Goal: Find contact information: Find contact information

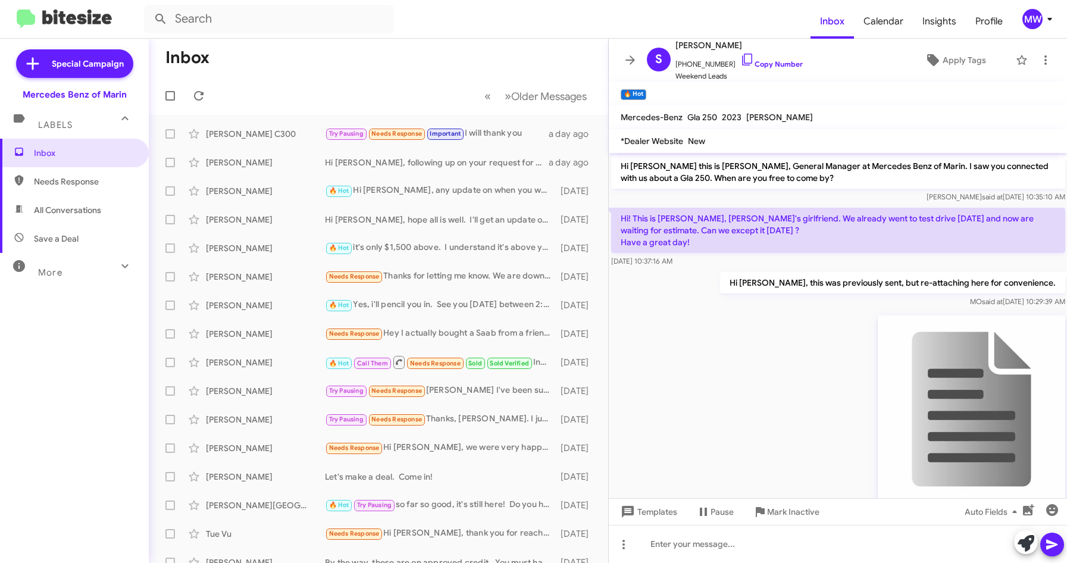
scroll to position [607, 0]
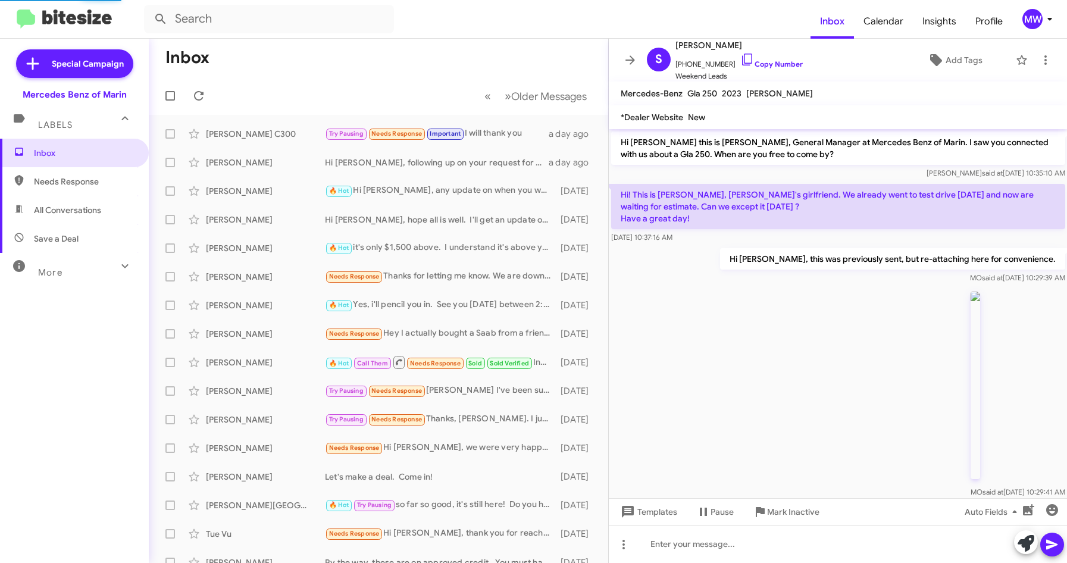
scroll to position [607, 0]
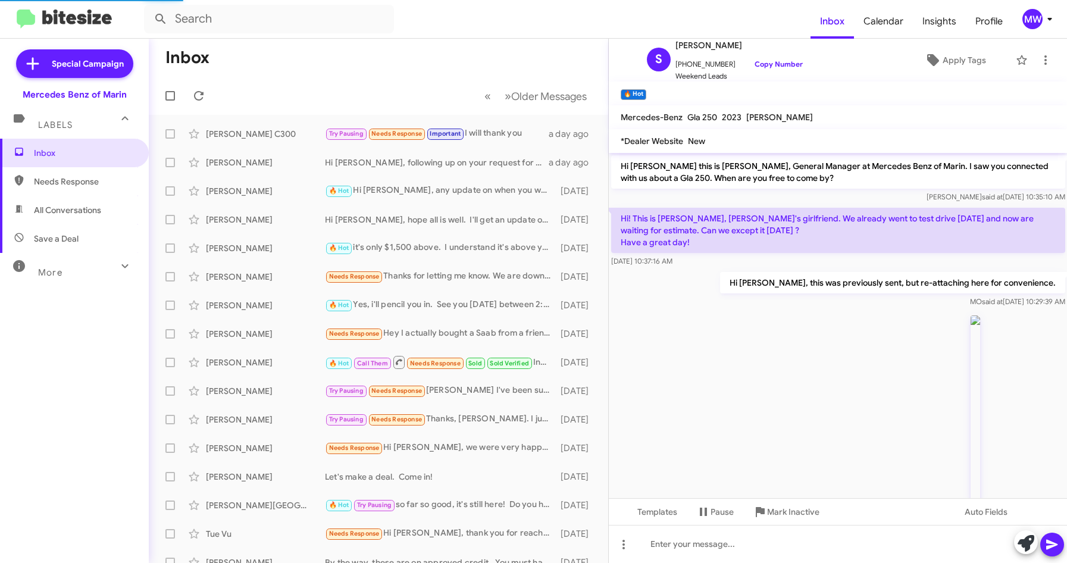
scroll to position [631, 0]
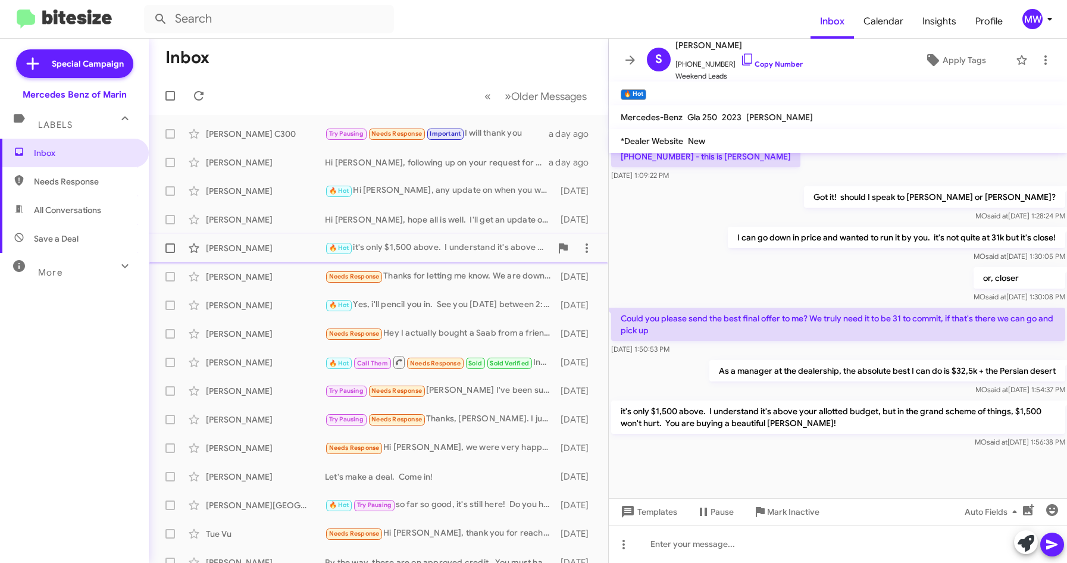
click at [458, 247] on div "🔥 Hot it's only $1,500 above. I understand it's above your allotted budget, but…" at bounding box center [438, 248] width 226 height 14
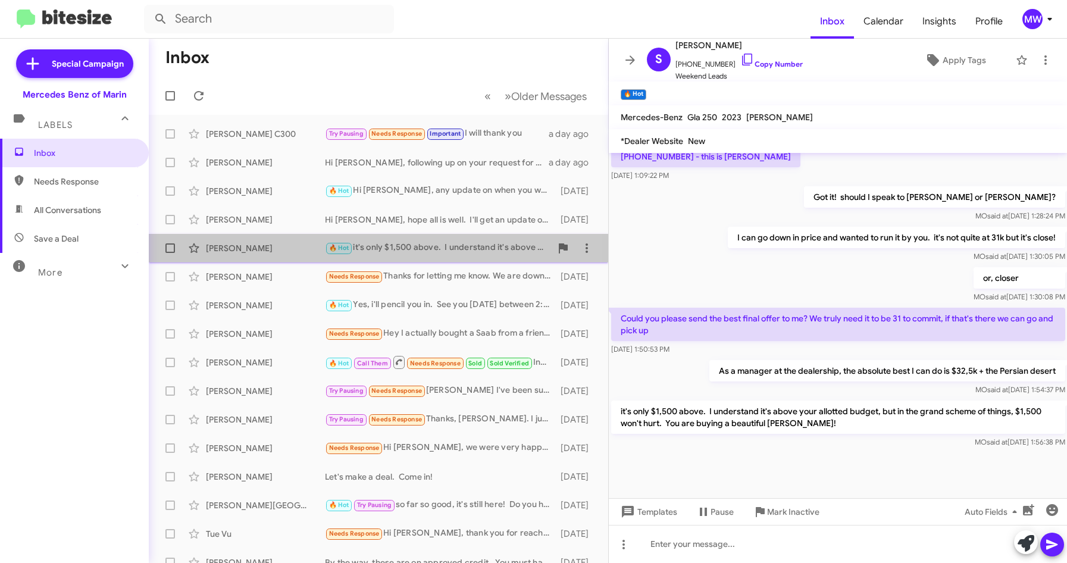
click at [417, 249] on div "🔥 Hot it's only $1,500 above. I understand it's above your allotted budget, but…" at bounding box center [438, 248] width 226 height 14
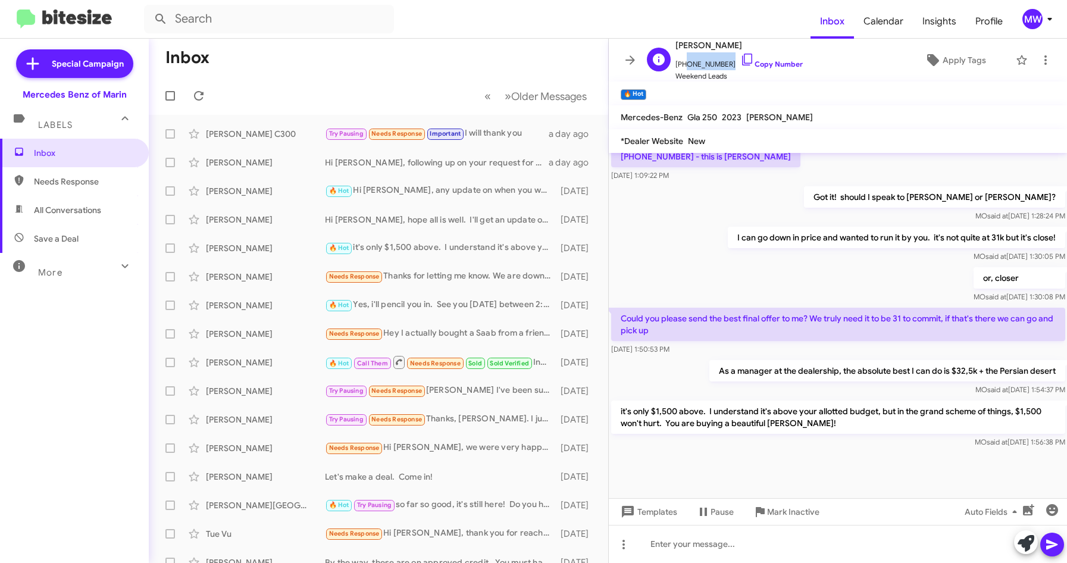
drag, startPoint x: 681, startPoint y: 65, endPoint x: 722, endPoint y: 64, distance: 40.5
click at [722, 64] on span "[PHONE_NUMBER] Copy Number" at bounding box center [738, 61] width 127 height 18
copy span "4158555558"
click at [428, 249] on div "🔥 Hot it's only $1,500 above. I understand it's above your allotted budget, but…" at bounding box center [438, 248] width 226 height 14
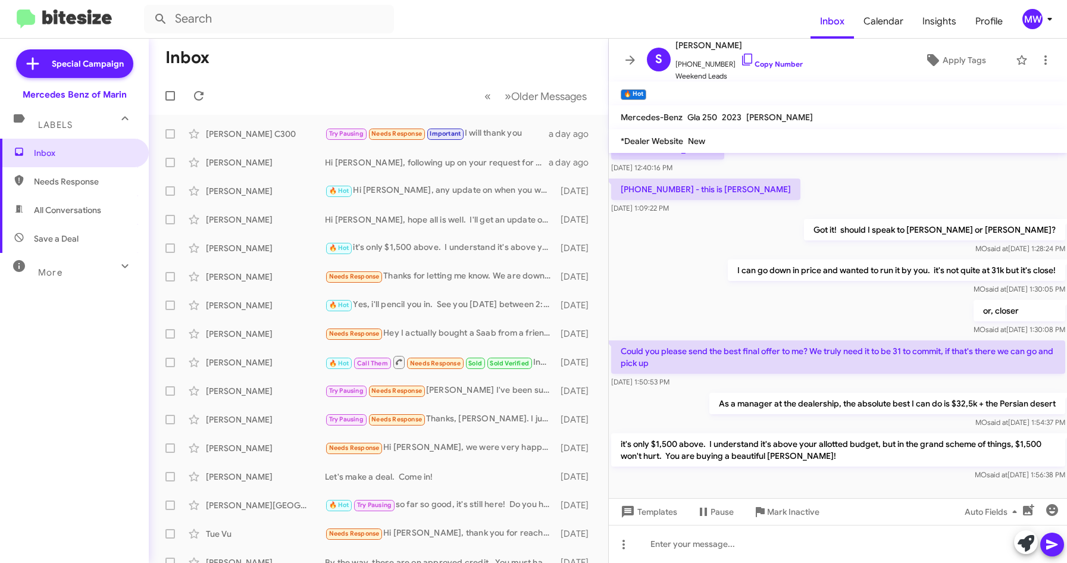
scroll to position [571, 0]
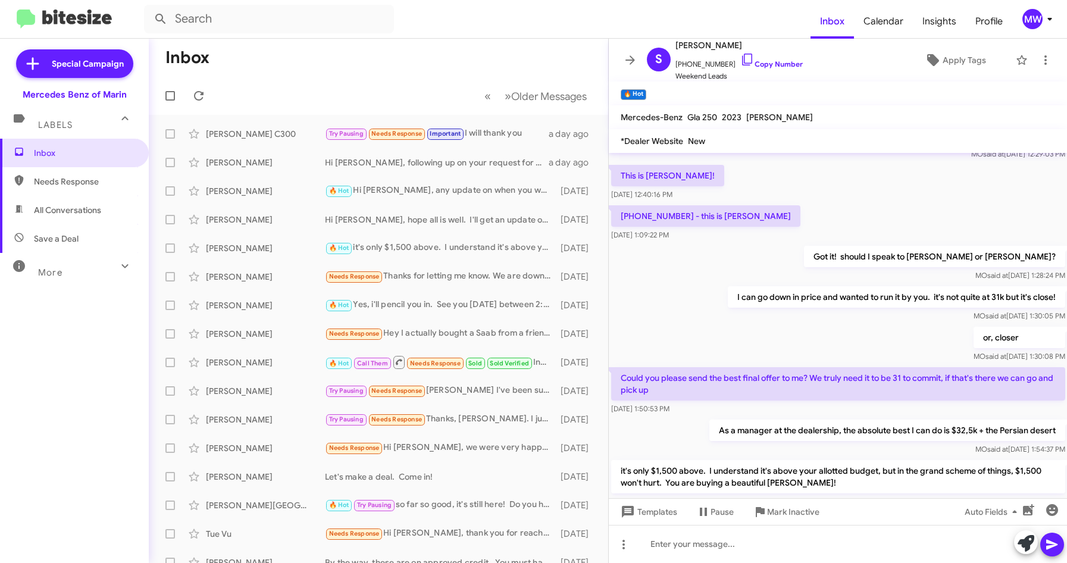
click at [665, 303] on div "I can go down in price and wanted to run it by you. it's not quite at 31k but i…" at bounding box center [838, 304] width 459 height 40
drag, startPoint x: 687, startPoint y: 265, endPoint x: 687, endPoint y: 257, distance: 8.4
click at [687, 263] on div "Got it! should I speak to [PERSON_NAME] or [PERSON_NAME]? [PERSON_NAME] said at…" at bounding box center [838, 263] width 459 height 40
drag, startPoint x: 692, startPoint y: 217, endPoint x: 683, endPoint y: 217, distance: 8.9
click at [679, 217] on mat-tooltip-component "[DATE] 1:09:22 PM" at bounding box center [641, 213] width 76 height 36
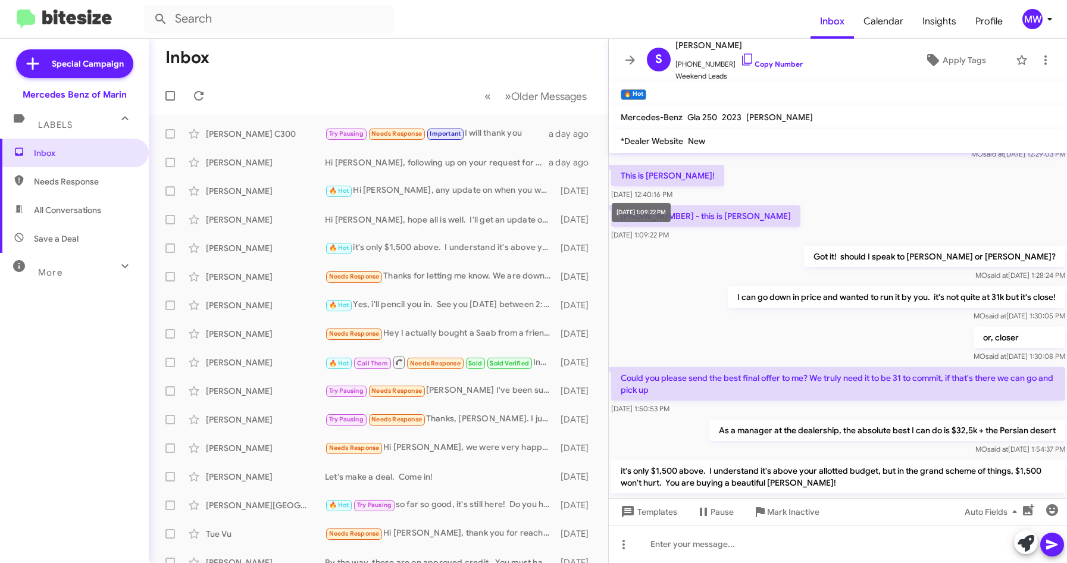
drag, startPoint x: 688, startPoint y: 215, endPoint x: 604, endPoint y: 216, distance: 83.3
click at [604, 216] on mat-tooltip-component "[DATE] 1:09:22 PM" at bounding box center [641, 213] width 76 height 36
copy div "[DATE] 1:09:22 PM"
drag, startPoint x: 665, startPoint y: 305, endPoint x: 668, endPoint y: 299, distance: 6.7
click at [665, 303] on div "I can go down in price and wanted to run it by you. it's not quite at 31k but i…" at bounding box center [838, 304] width 459 height 40
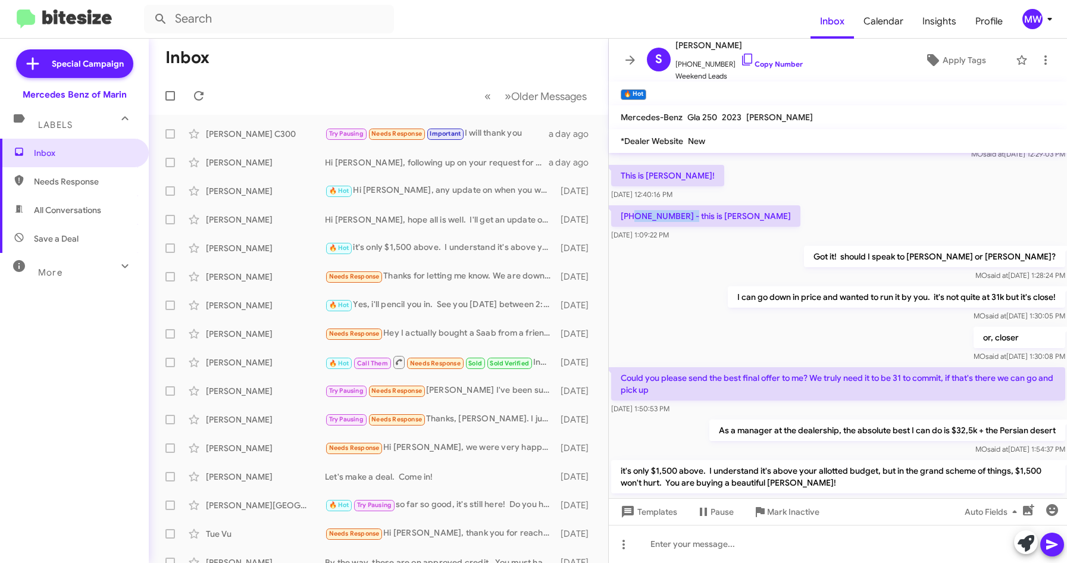
drag, startPoint x: 686, startPoint y: 217, endPoint x: 631, endPoint y: 217, distance: 54.7
click at [631, 217] on p "[PHONE_NUMBER] - this is [PERSON_NAME]" at bounding box center [705, 215] width 189 height 21
copy p "(858) 213-608"
drag, startPoint x: 682, startPoint y: 68, endPoint x: 719, endPoint y: 67, distance: 36.3
click at [719, 67] on span "[PHONE_NUMBER] Copy Number" at bounding box center [738, 61] width 127 height 18
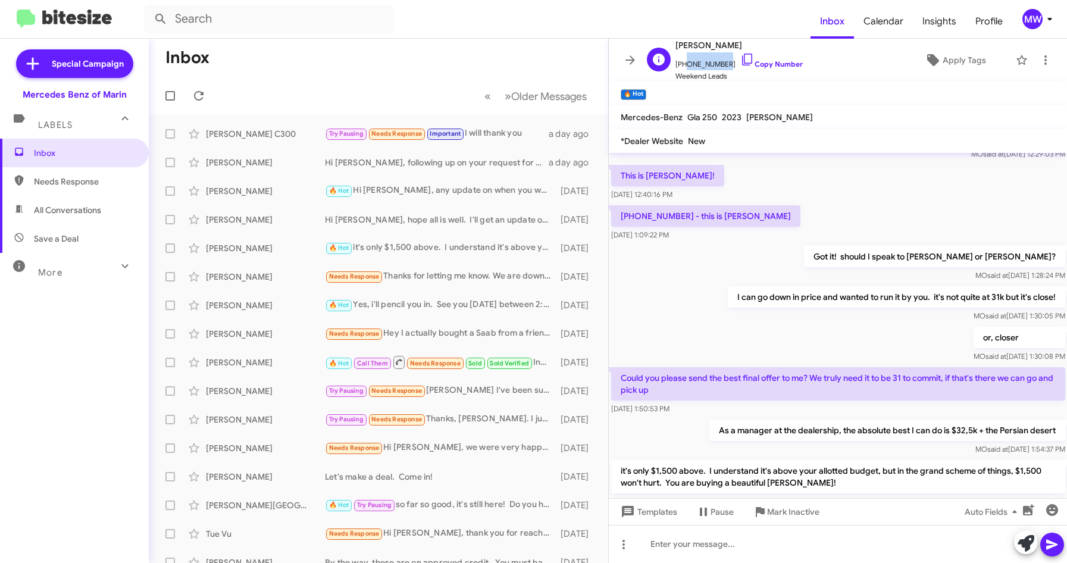
copy span "4158555558"
click at [733, 98] on mat-toolbar "🔥 Hot ×" at bounding box center [838, 94] width 459 height 24
drag, startPoint x: 682, startPoint y: 66, endPoint x: 720, endPoint y: 64, distance: 37.6
click at [720, 64] on span "[PHONE_NUMBER] Copy Number" at bounding box center [738, 61] width 127 height 18
copy span "4158555558"
